Goal: Information Seeking & Learning: Learn about a topic

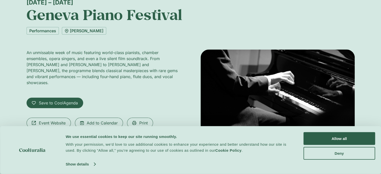
scroll to position [14, 0]
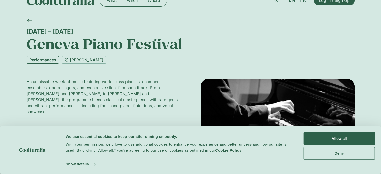
click at [44, 61] on link "Performances" at bounding box center [43, 60] width 32 height 8
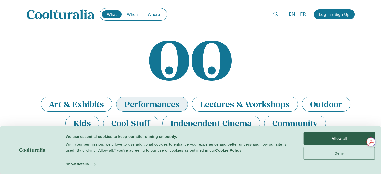
click at [335, 154] on button "Deny" at bounding box center [339, 153] width 72 height 13
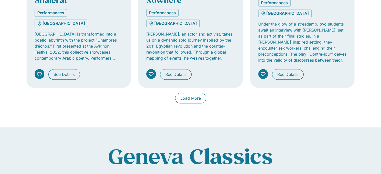
scroll to position [476, 0]
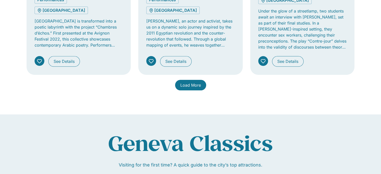
click at [183, 82] on span "Load More" at bounding box center [190, 85] width 21 height 6
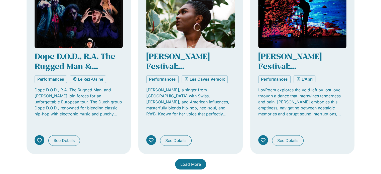
scroll to position [826, 0]
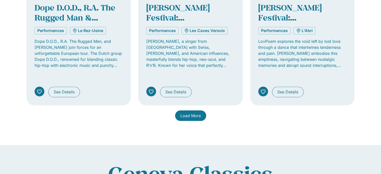
click at [199, 113] on span "Load More" at bounding box center [190, 116] width 21 height 6
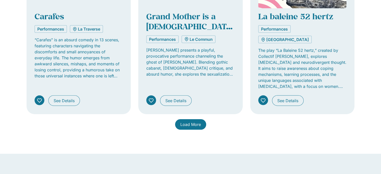
scroll to position [1202, 0]
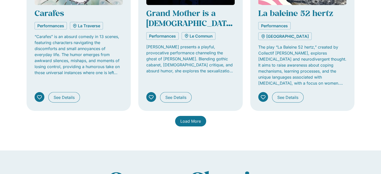
click at [202, 116] on link "Load More" at bounding box center [190, 121] width 31 height 11
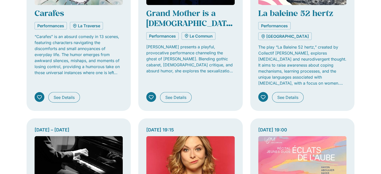
scroll to position [1227, 0]
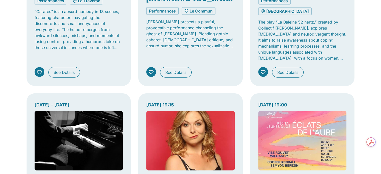
click at [81, 111] on img "Tabs. Open items with Enter or Space, close with Escape and navigate using the …" at bounding box center [79, 140] width 88 height 59
